Goal: Use online tool/utility: Utilize a website feature to perform a specific function

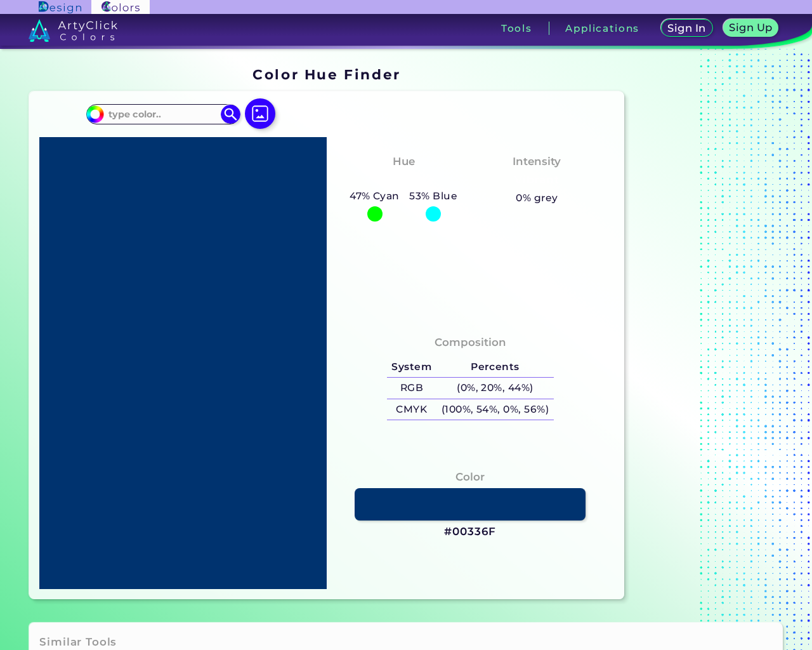
type input "[EMAIL_ADDRESS]"
type textarea "20"
type input "e"
type input "#000000"
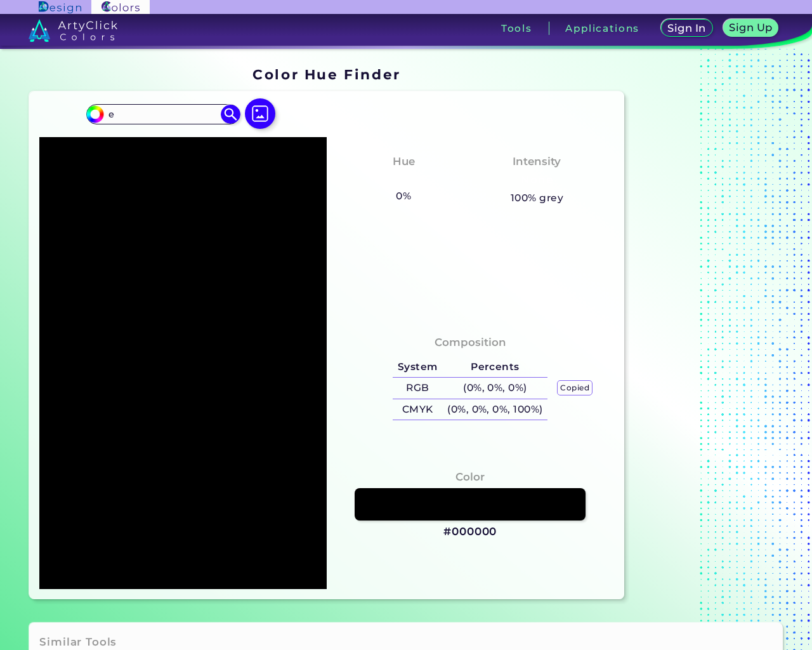
type input "#000000"
click input "file" at bounding box center [0, 0] width 0 height 0
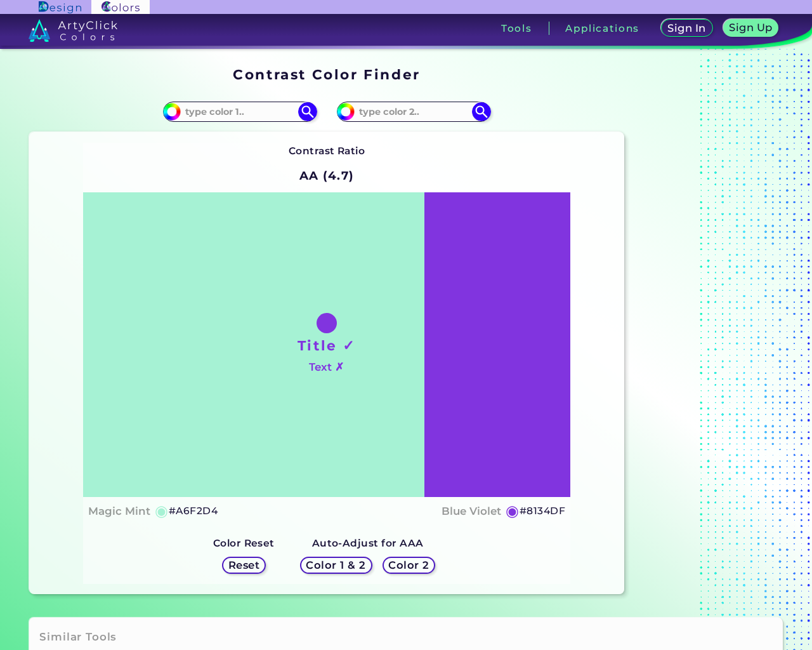
type input "e"
type input "[EMAIL_ADDRESS]"
type textarea "20"
type input "e"
type input "#000000"
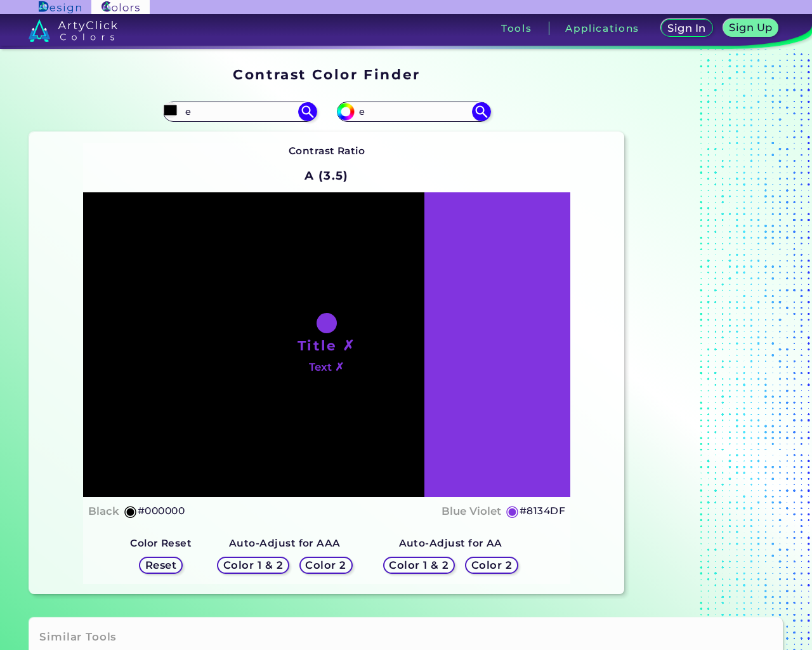
type input "#000000"
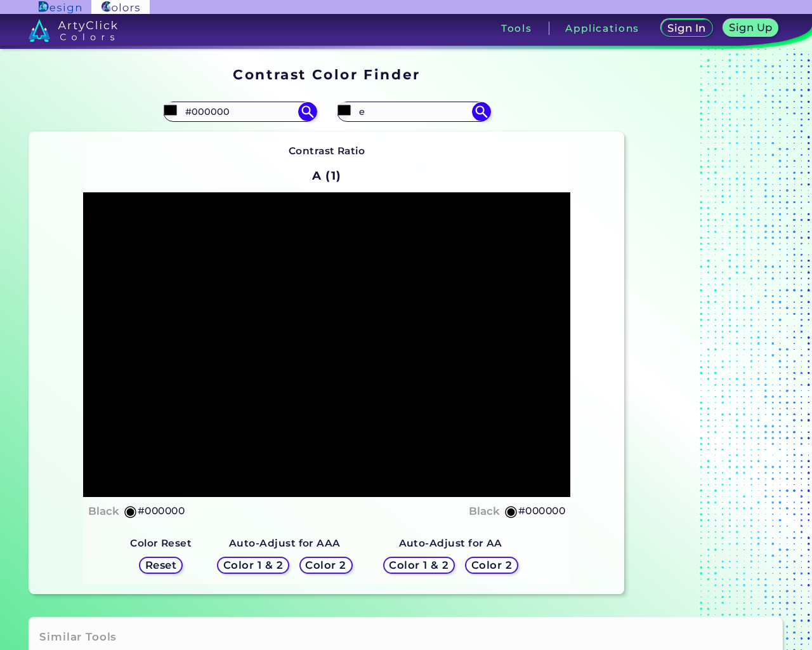
type input "#000000"
